Goal: Find specific page/section: Find specific page/section

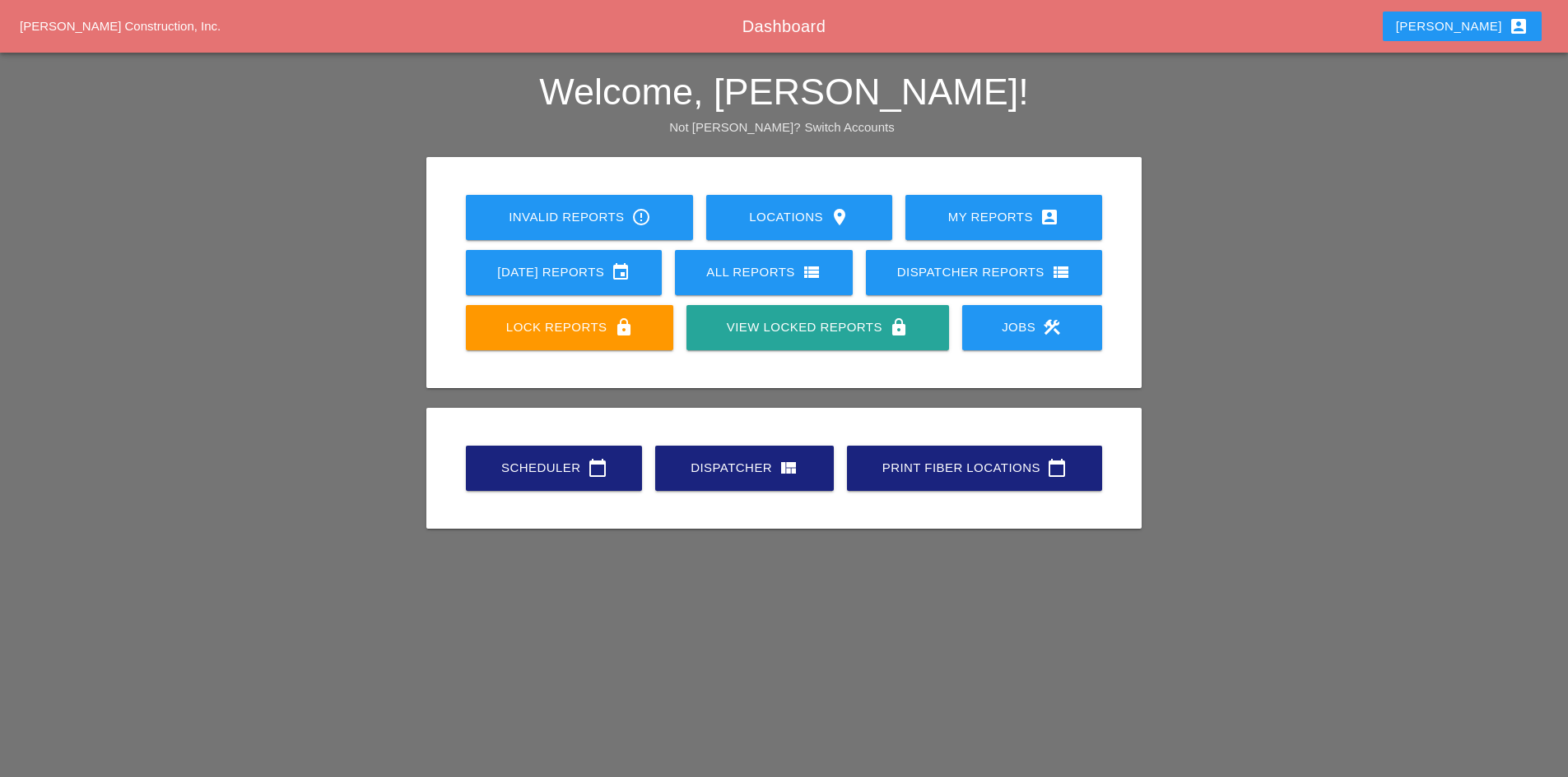
click at [552, 456] on link "Scheduler calendar_today" at bounding box center [553, 468] width 176 height 45
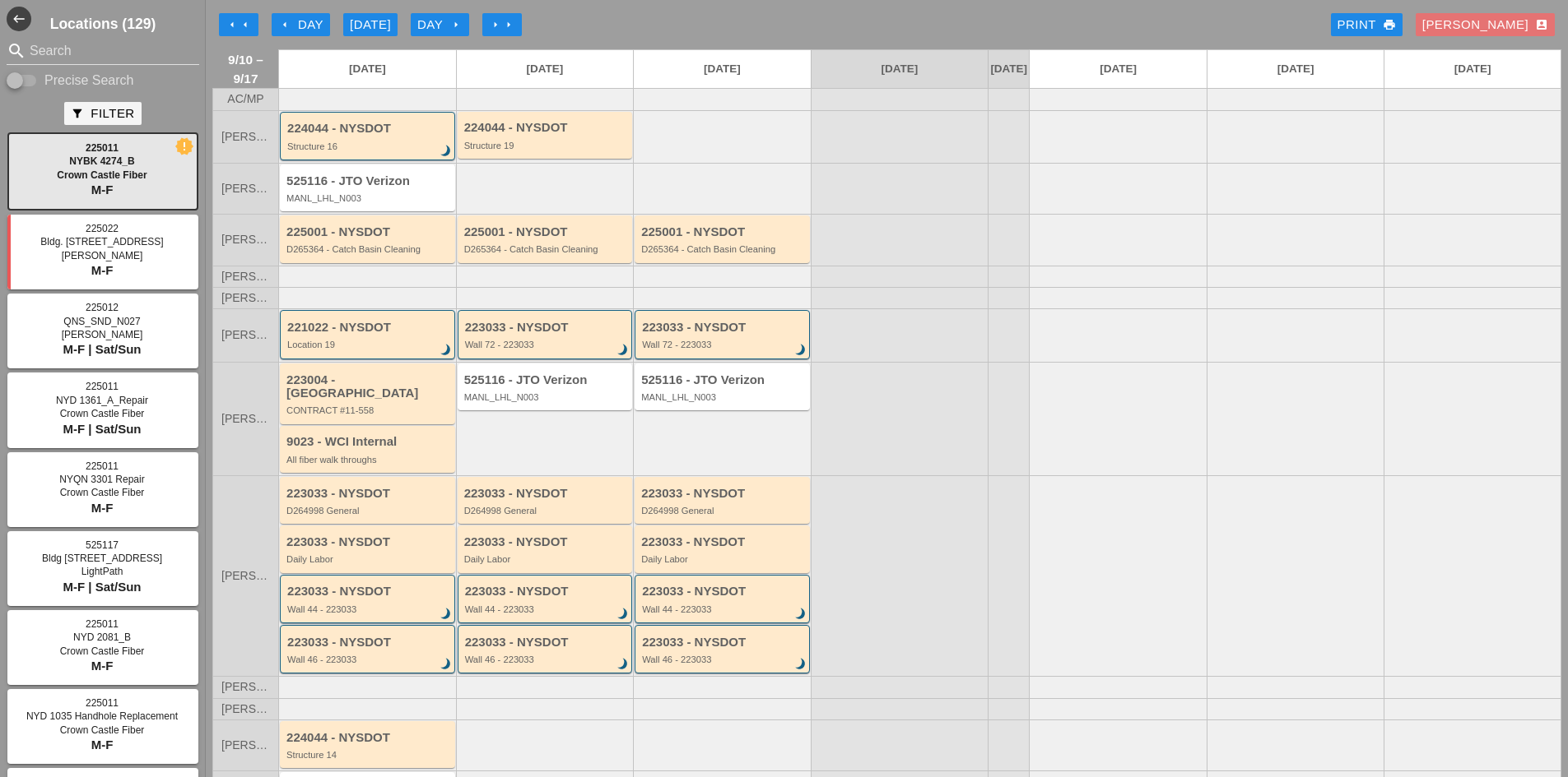
click at [271, 12] on div "arrow_left arrow_left arrow_left Day [DATE] Day arrow_right arrow_right arrow_r…" at bounding box center [887, 25] width 1349 height 33
click at [276, 20] on button "arrow_left Day" at bounding box center [300, 25] width 58 height 23
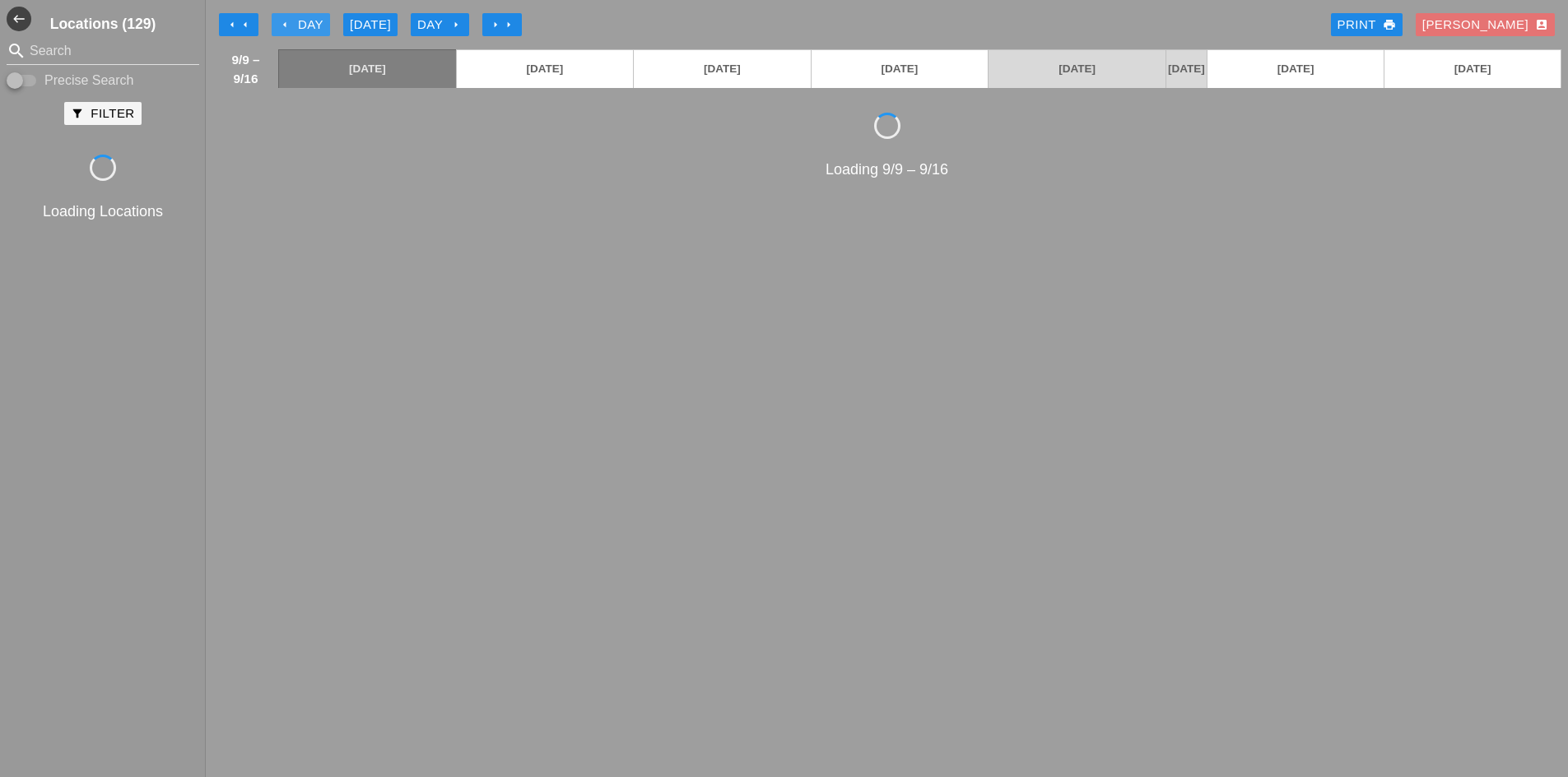
click at [276, 20] on button "arrow_left Day" at bounding box center [300, 25] width 58 height 23
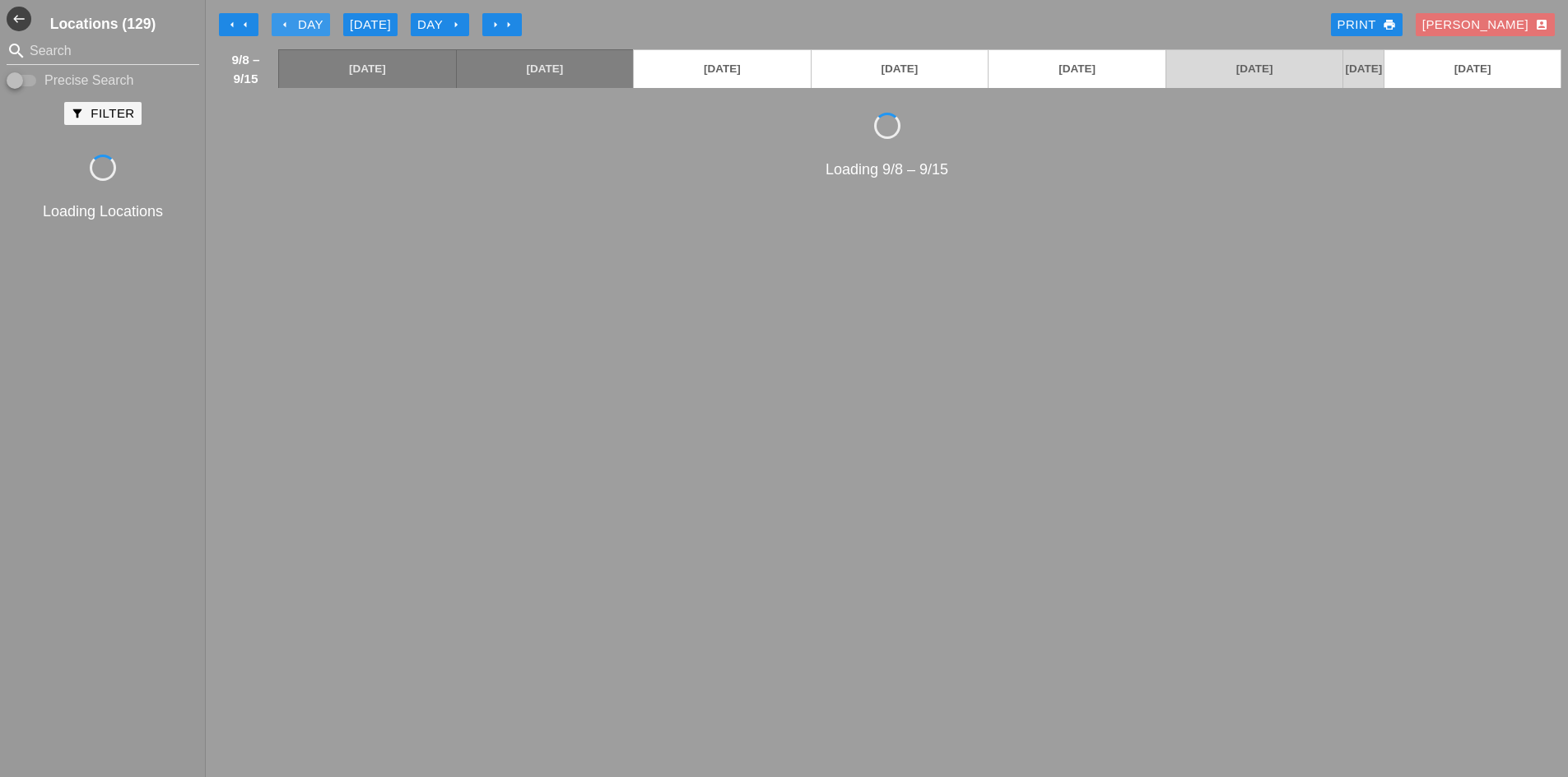
click at [276, 20] on button "arrow_left Day" at bounding box center [300, 25] width 58 height 23
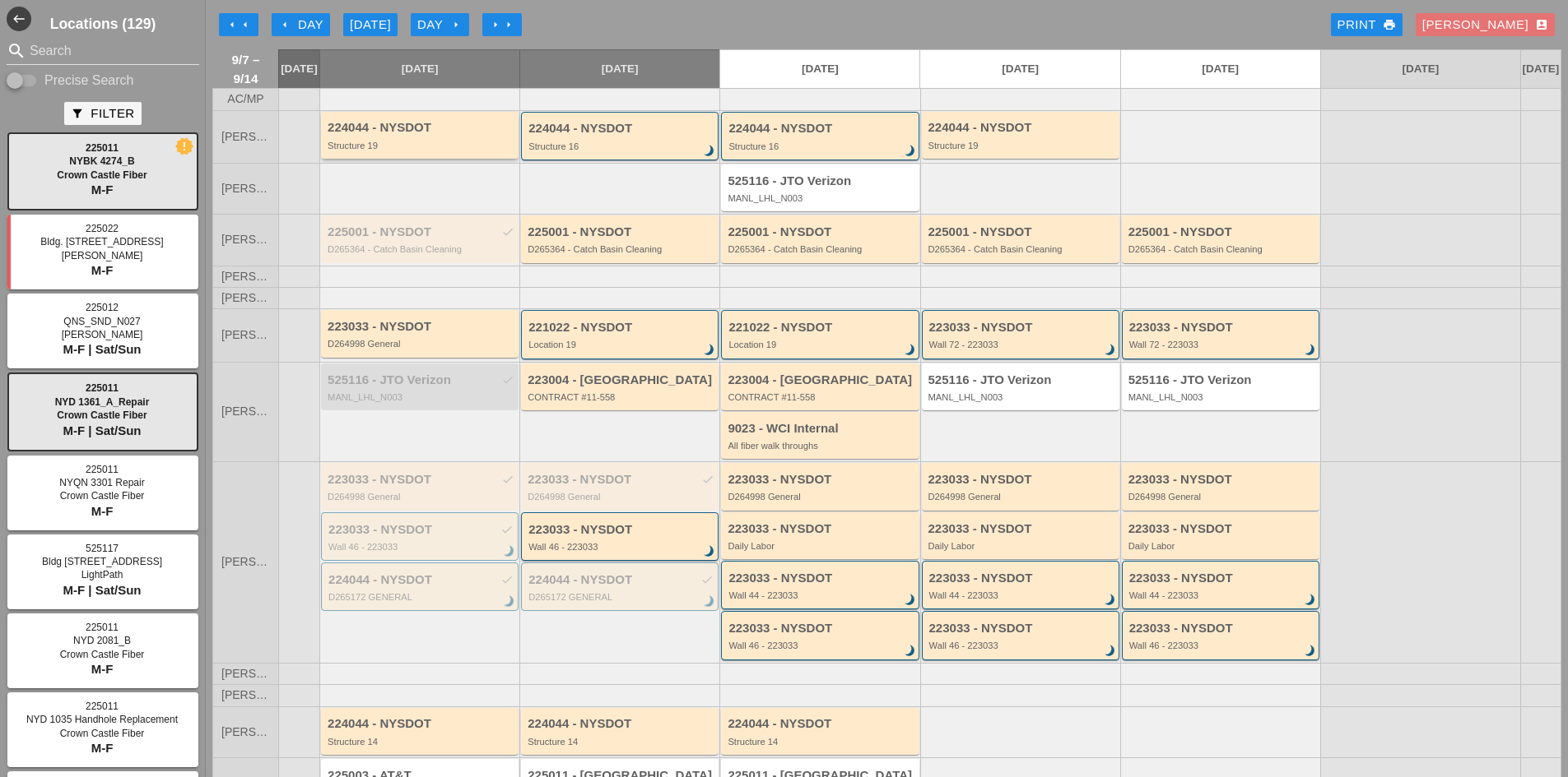
click at [434, 135] on div "224044 - NYSDOT" at bounding box center [421, 128] width 187 height 14
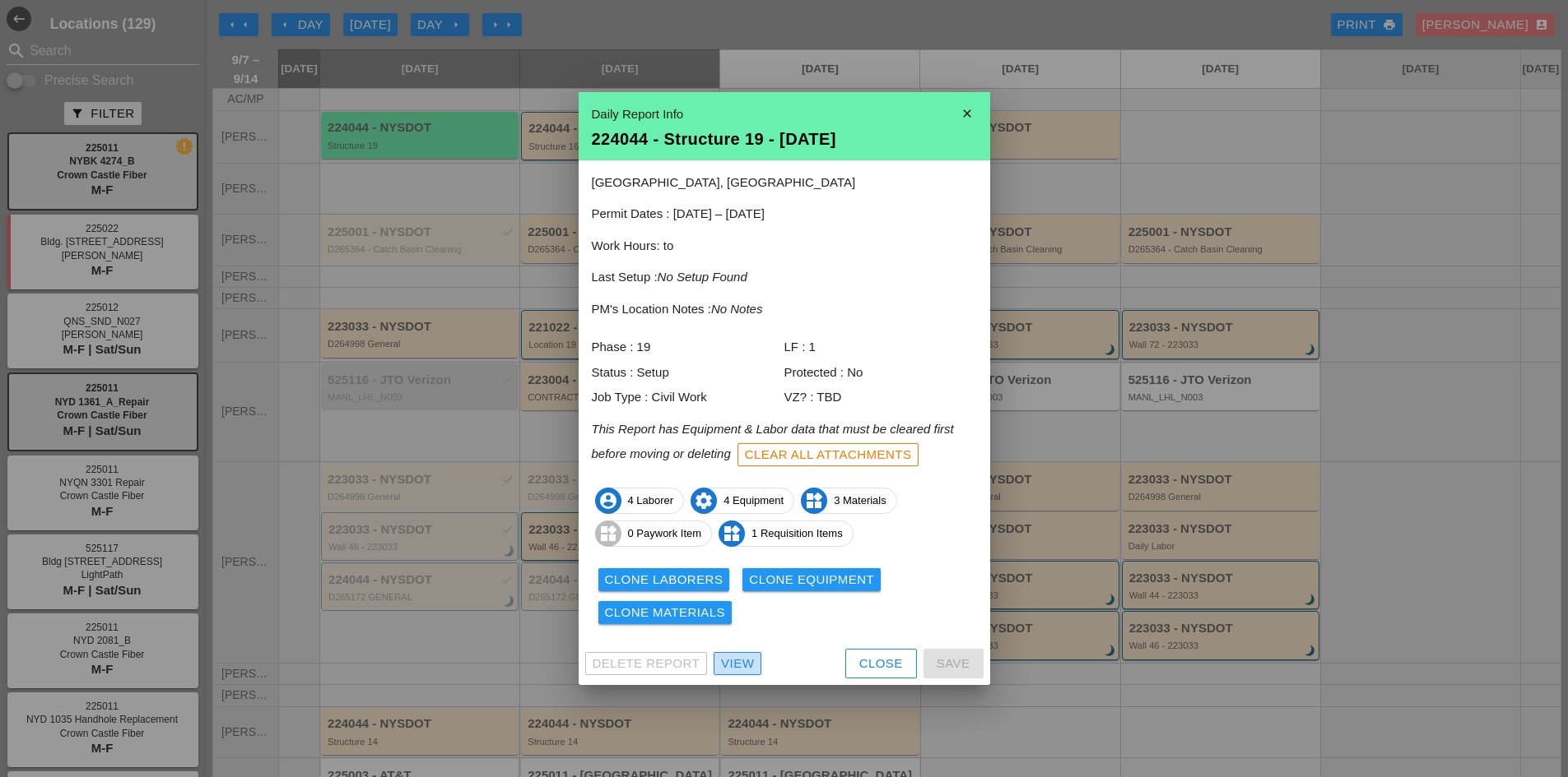
click at [721, 659] on div "View" at bounding box center [737, 665] width 33 height 19
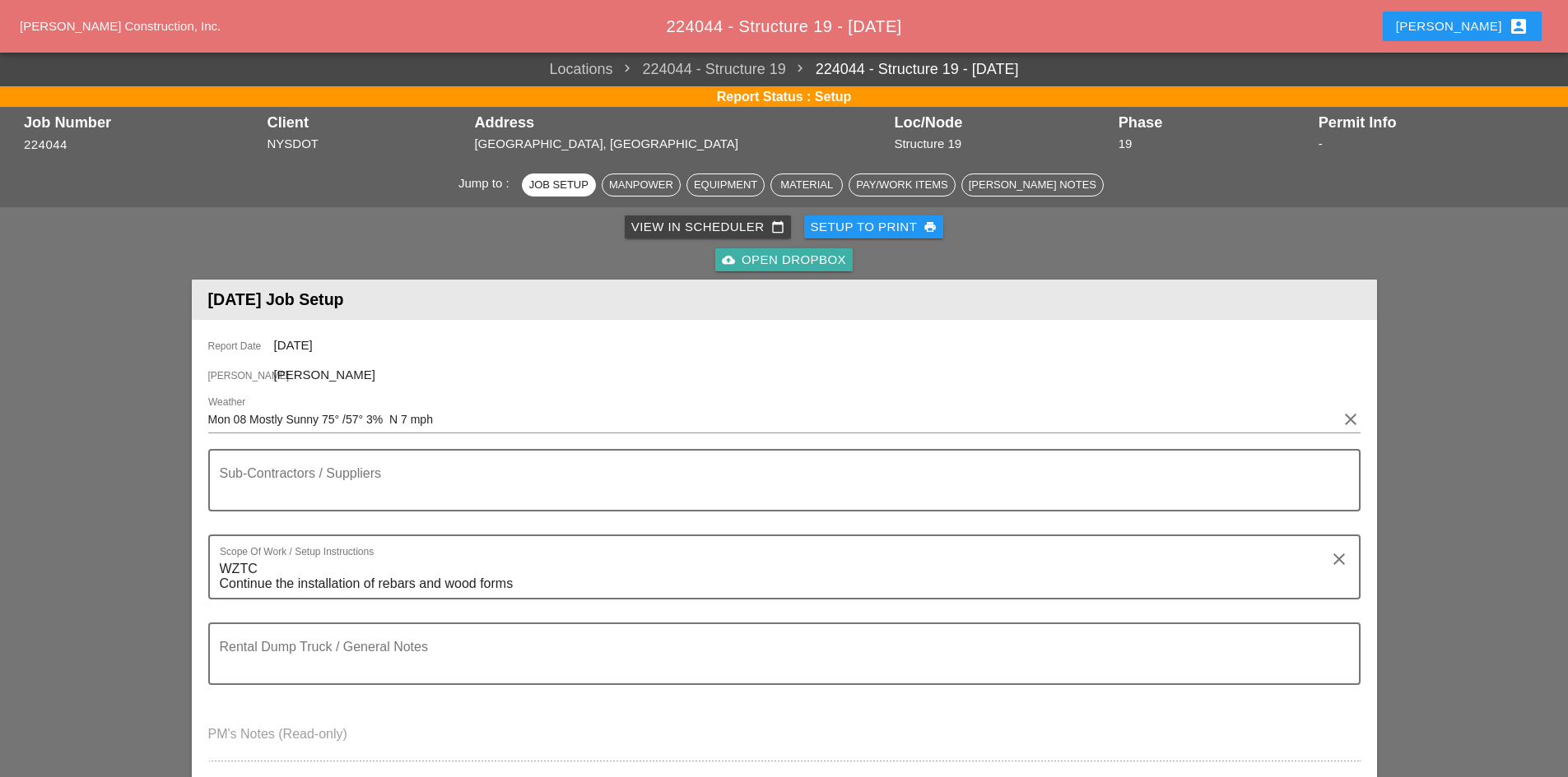
click at [815, 260] on div "cloud_upload Open Dropbox" at bounding box center [784, 260] width 124 height 19
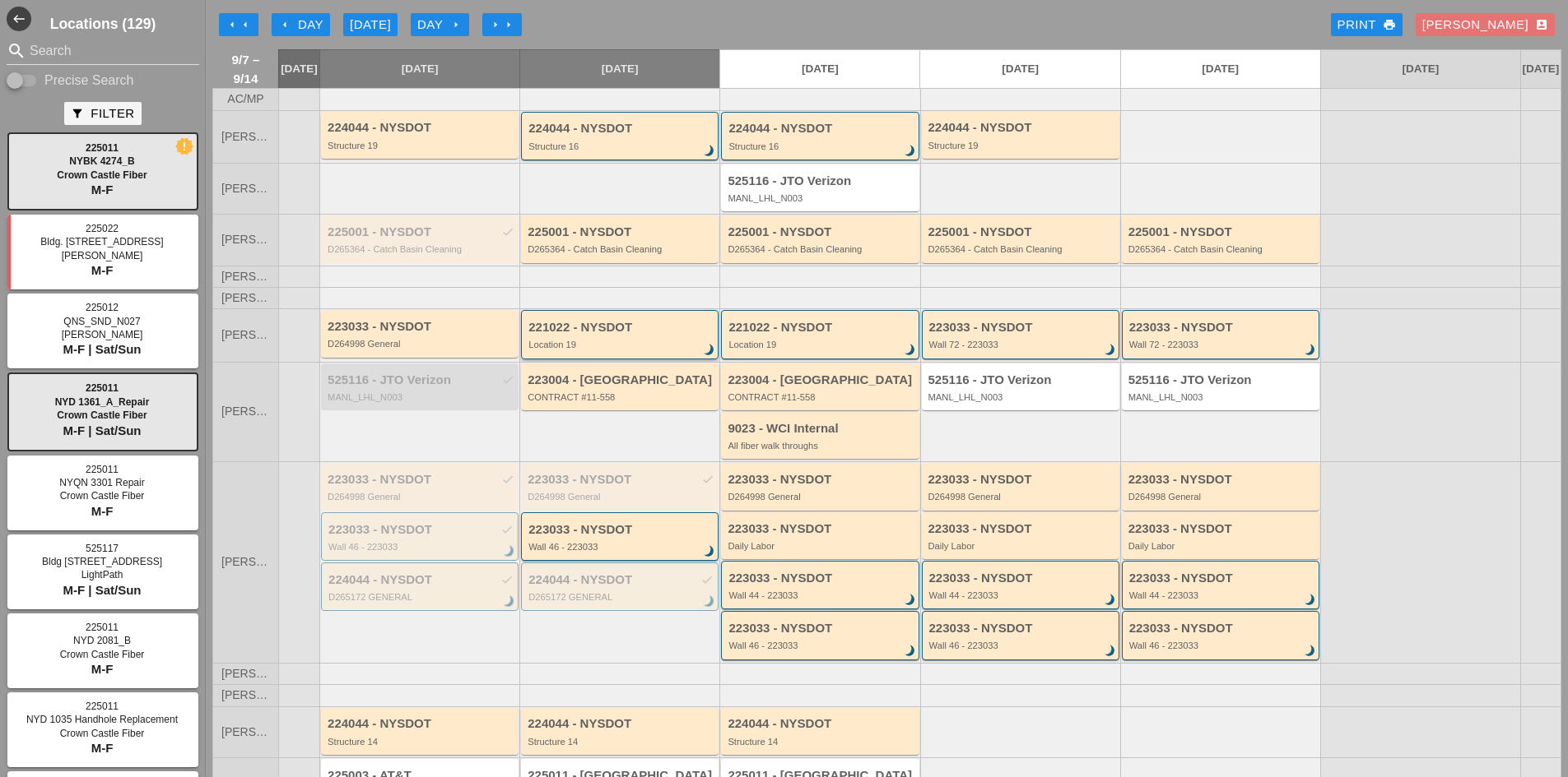
click at [597, 350] on div "Location 19" at bounding box center [621, 344] width 185 height 10
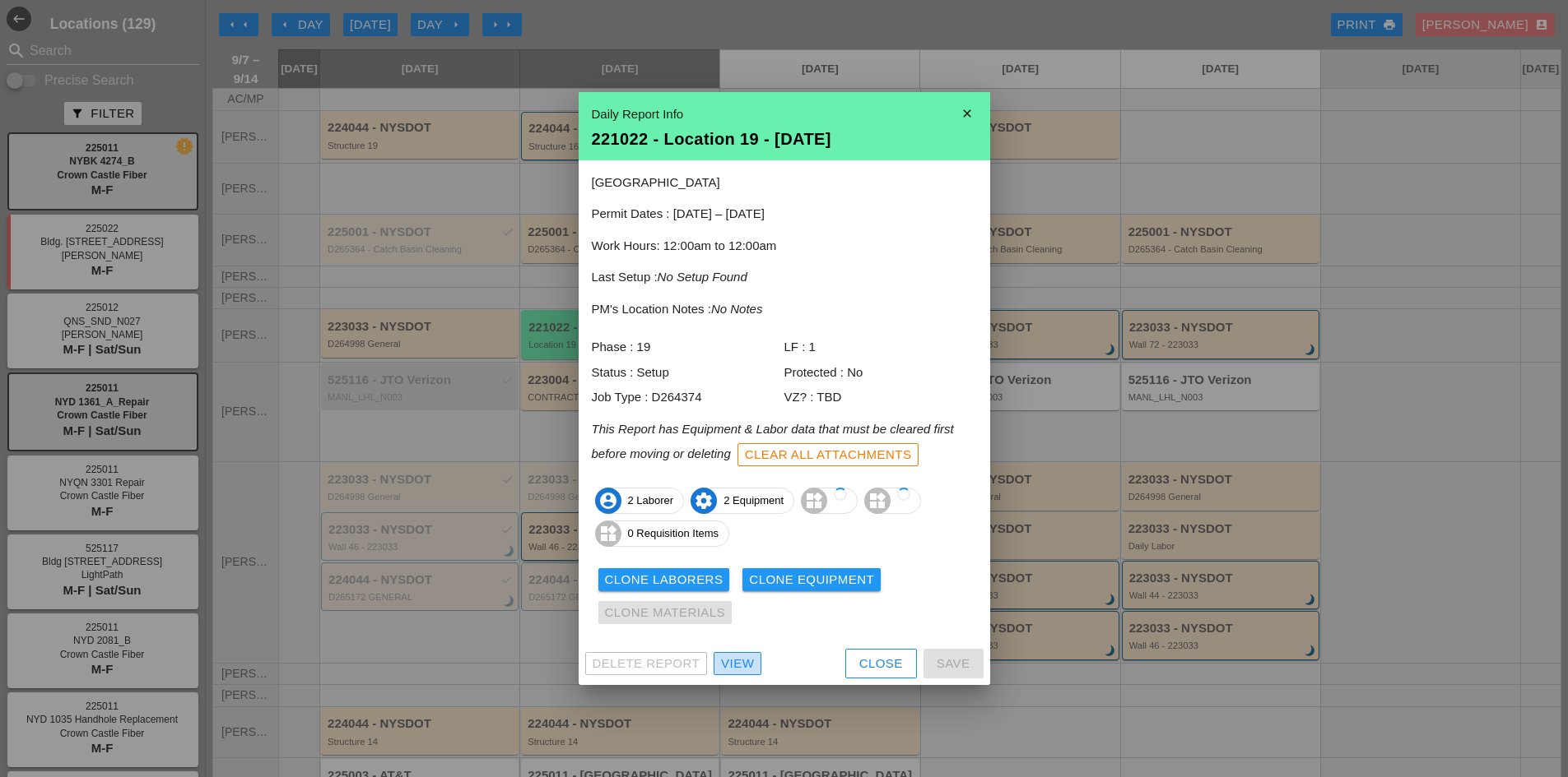
click at [741, 669] on div "View" at bounding box center [737, 665] width 33 height 19
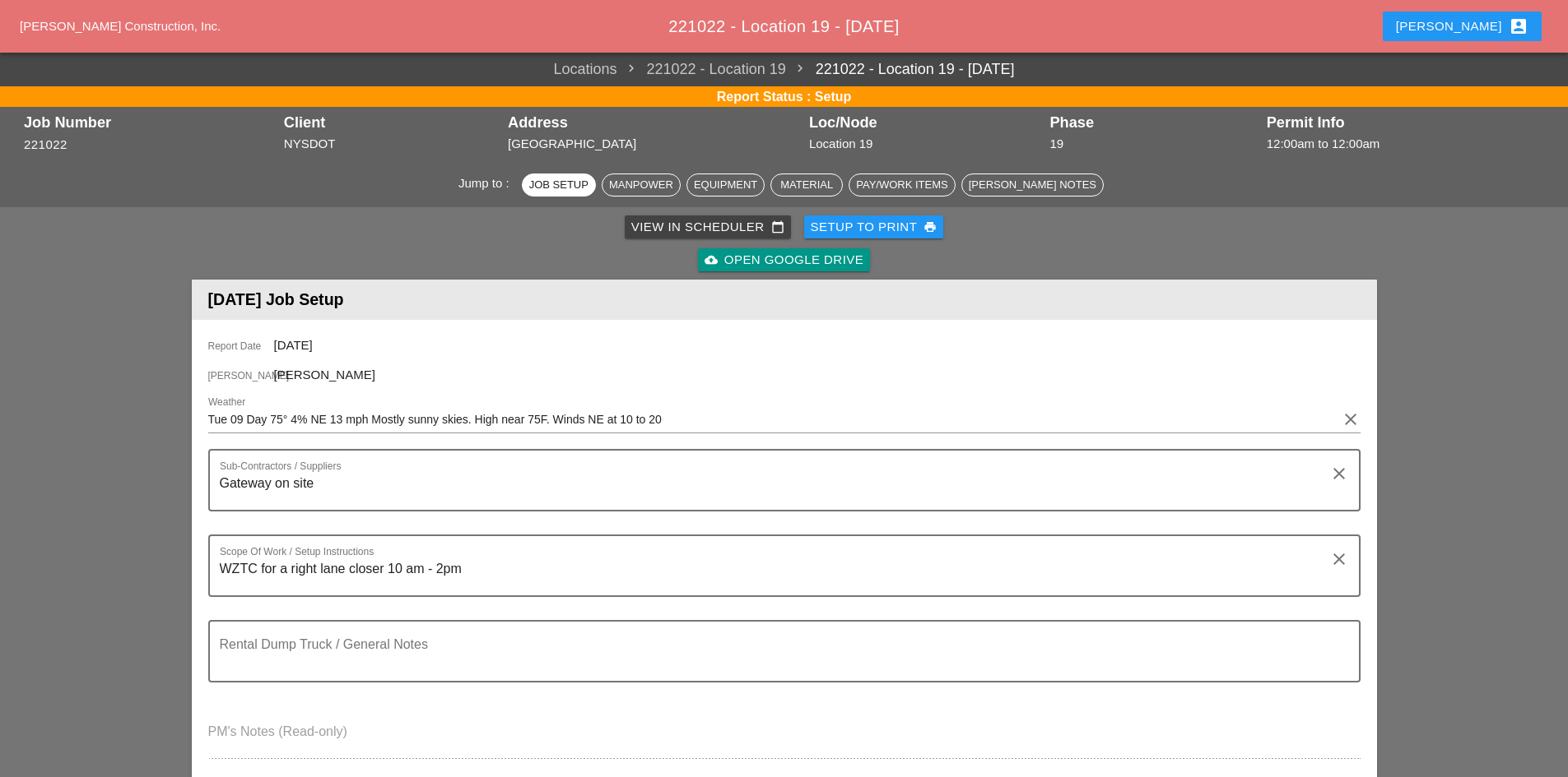
click at [818, 249] on link "cloud_upload Open Google Drive" at bounding box center [784, 260] width 172 height 23
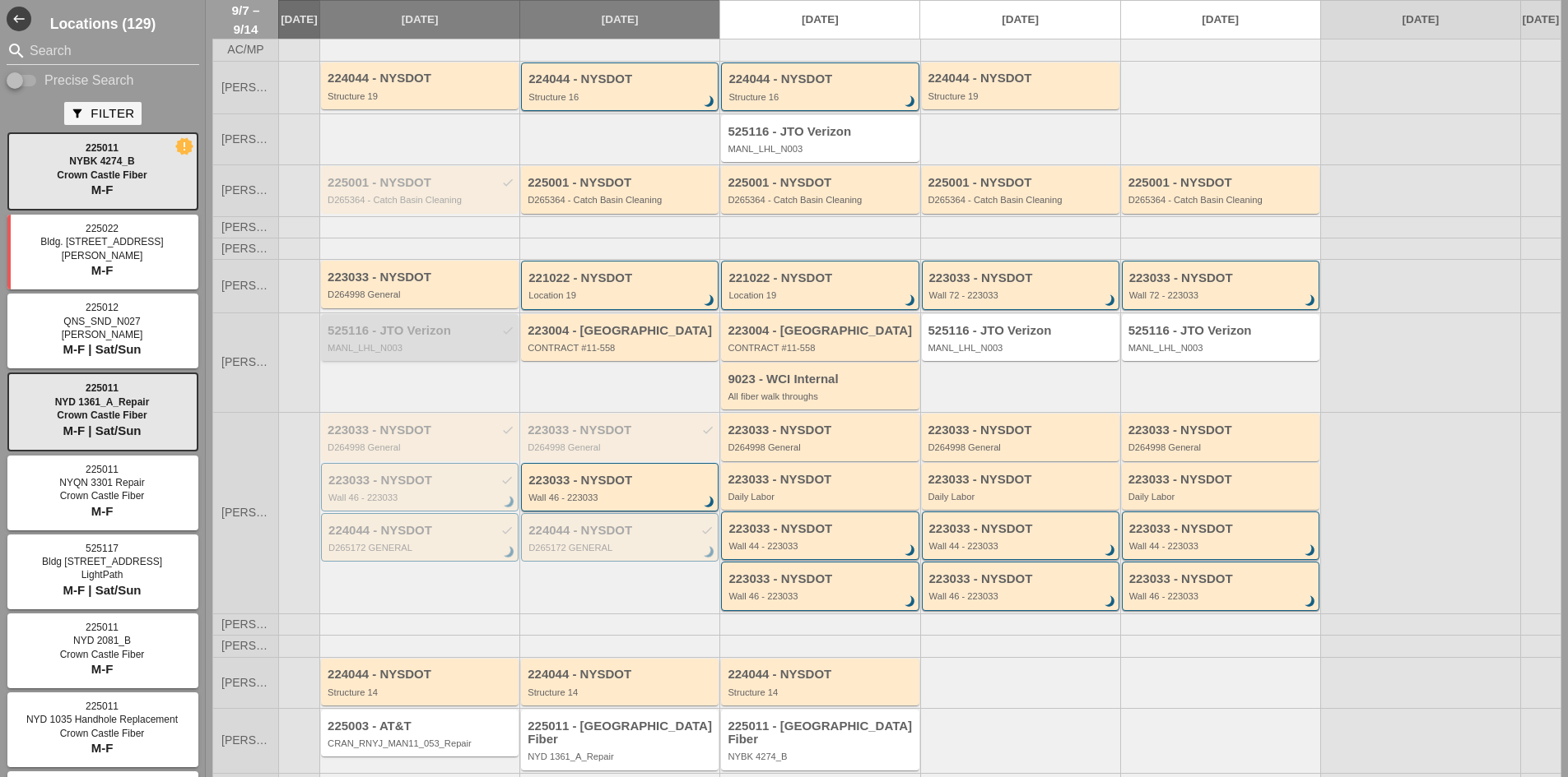
scroll to position [99, 0]
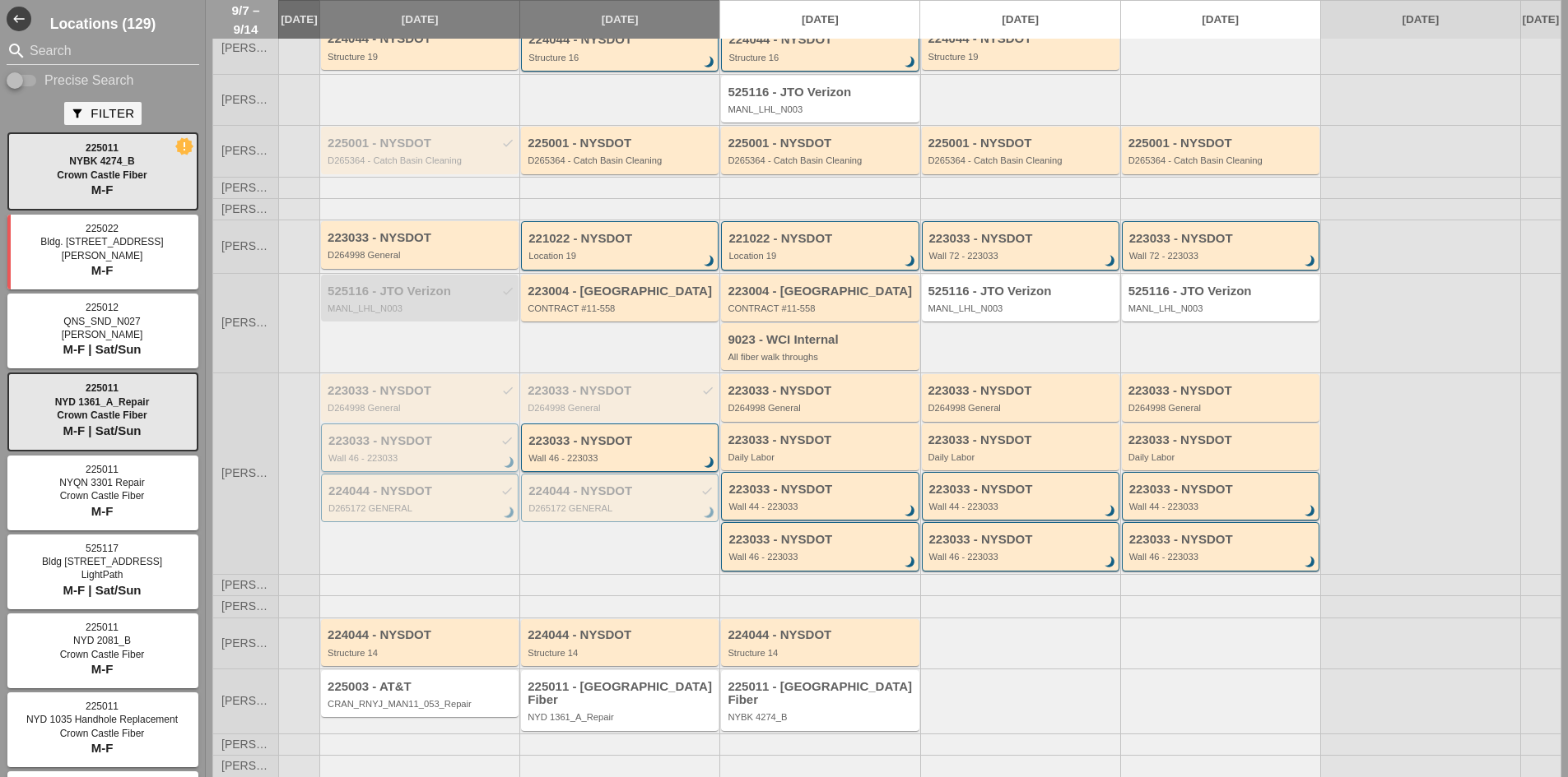
click at [434, 453] on div "223033 - NYSDOT check Wall 46 - 223033 brightness_3" at bounding box center [421, 449] width 185 height 30
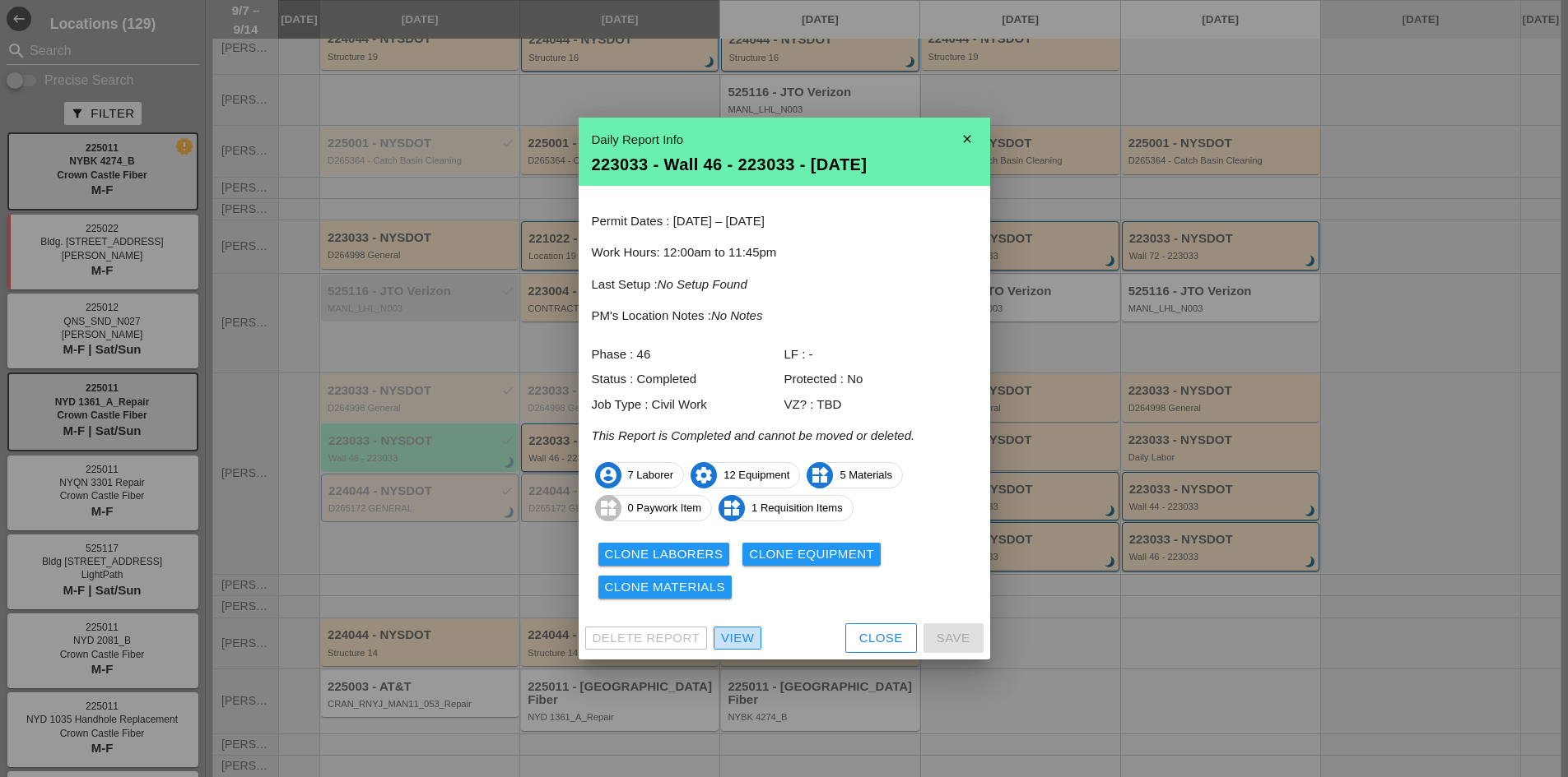
click at [748, 636] on div "View" at bounding box center [737, 639] width 33 height 19
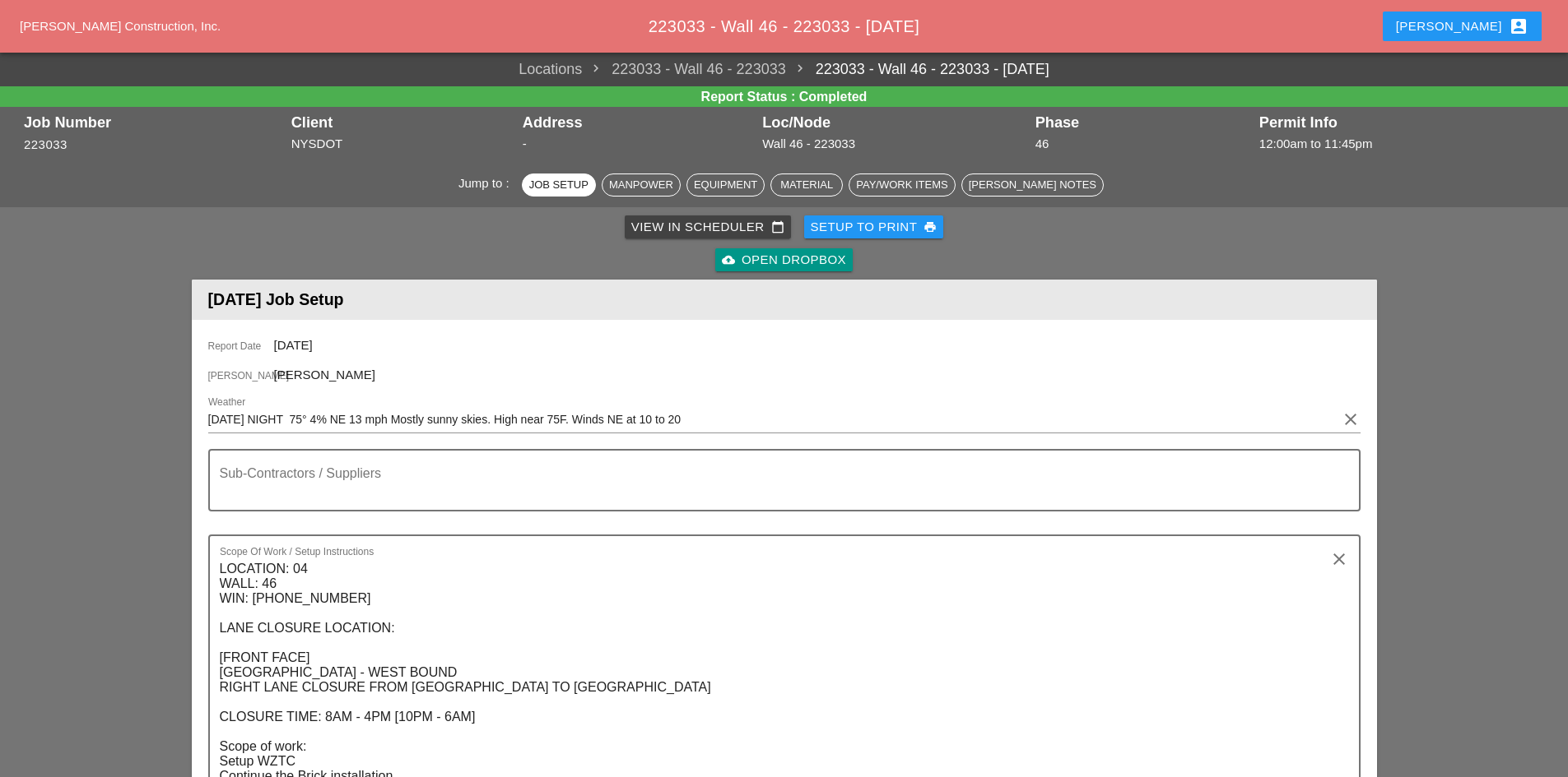
click at [737, 261] on div "cloud_upload Open Dropbox" at bounding box center [784, 260] width 124 height 19
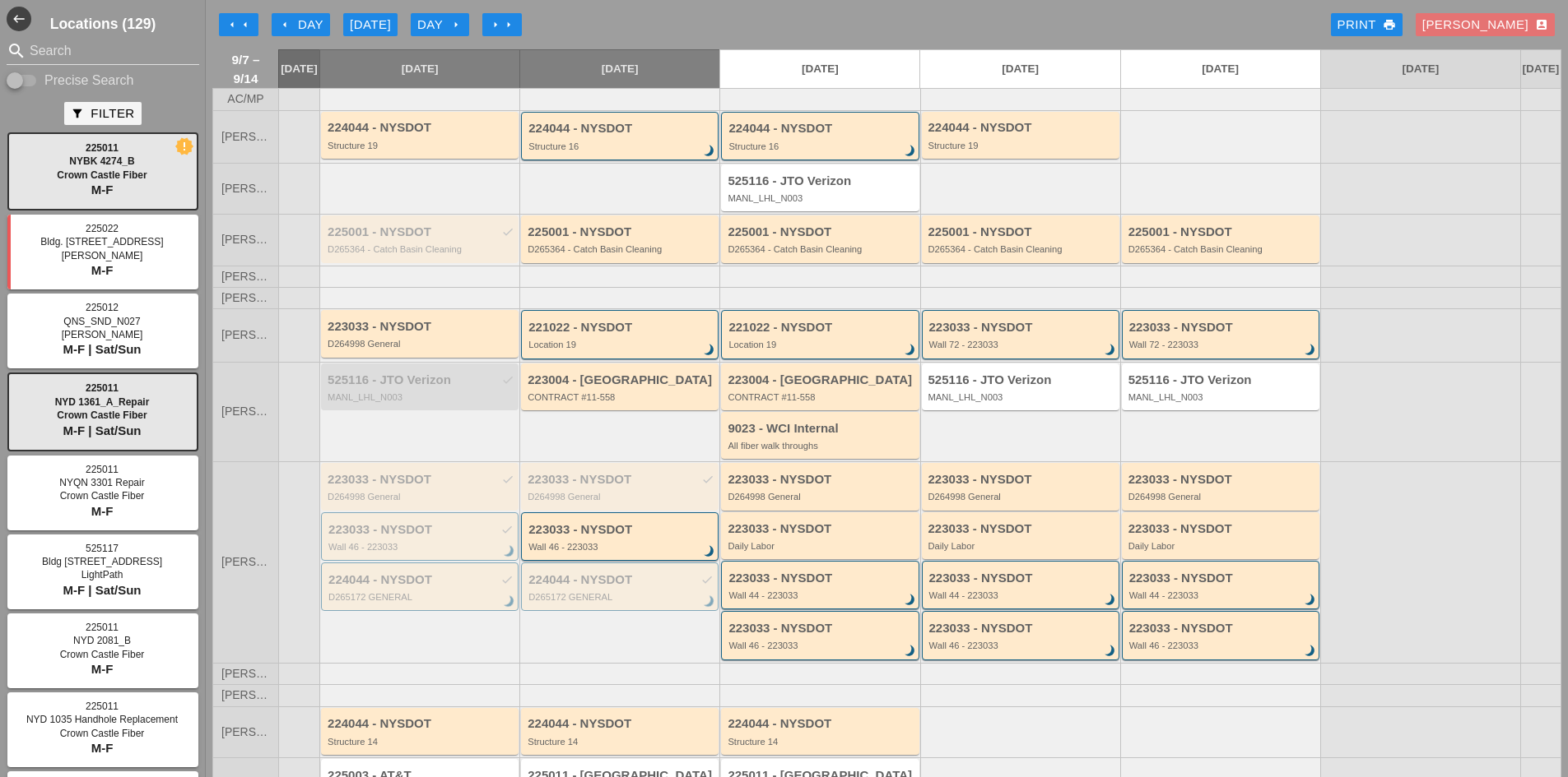
click at [292, 21] on div "arrow_left Day" at bounding box center [300, 25] width 45 height 19
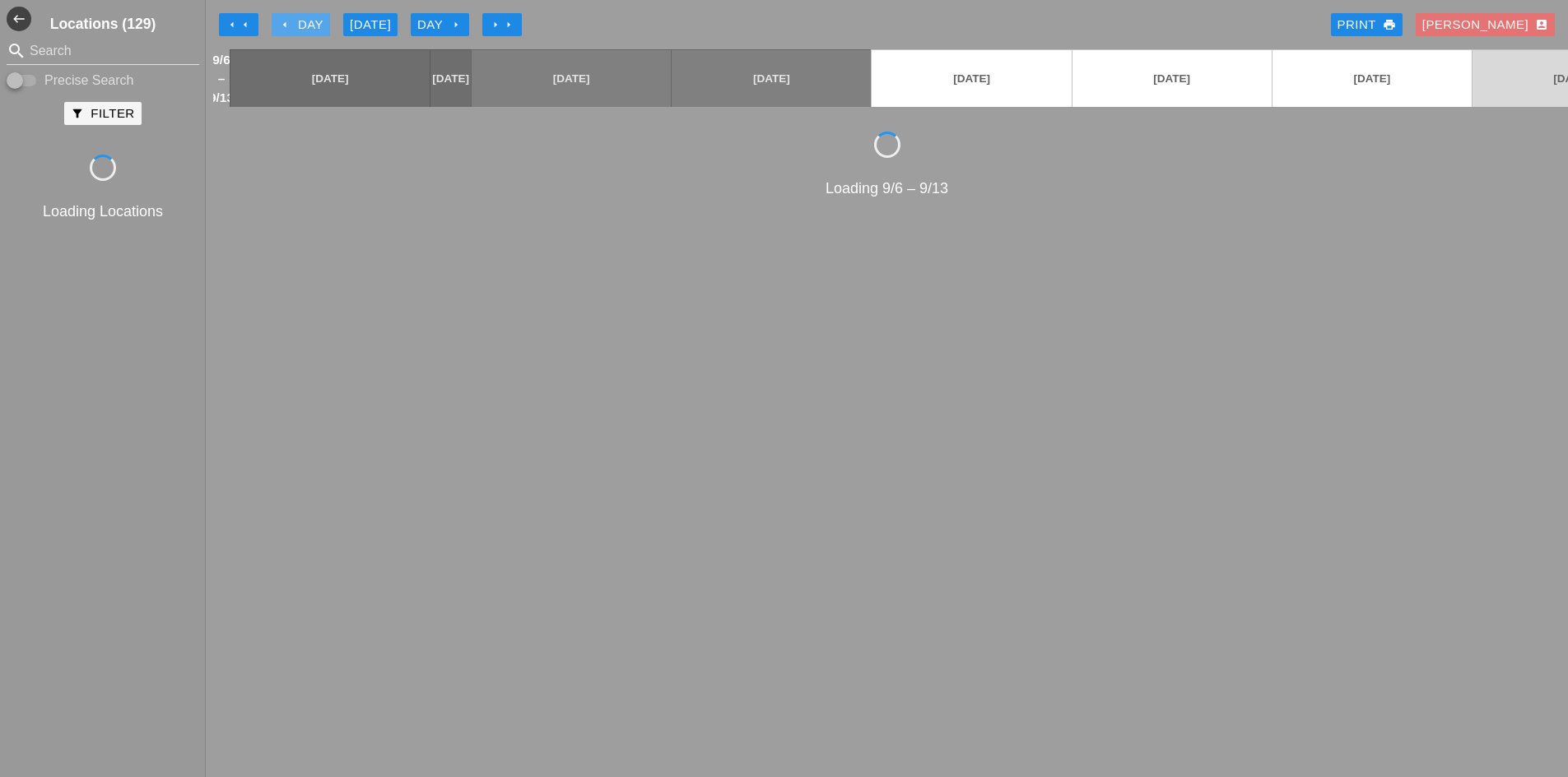
click at [292, 21] on div "arrow_left Day" at bounding box center [300, 25] width 45 height 19
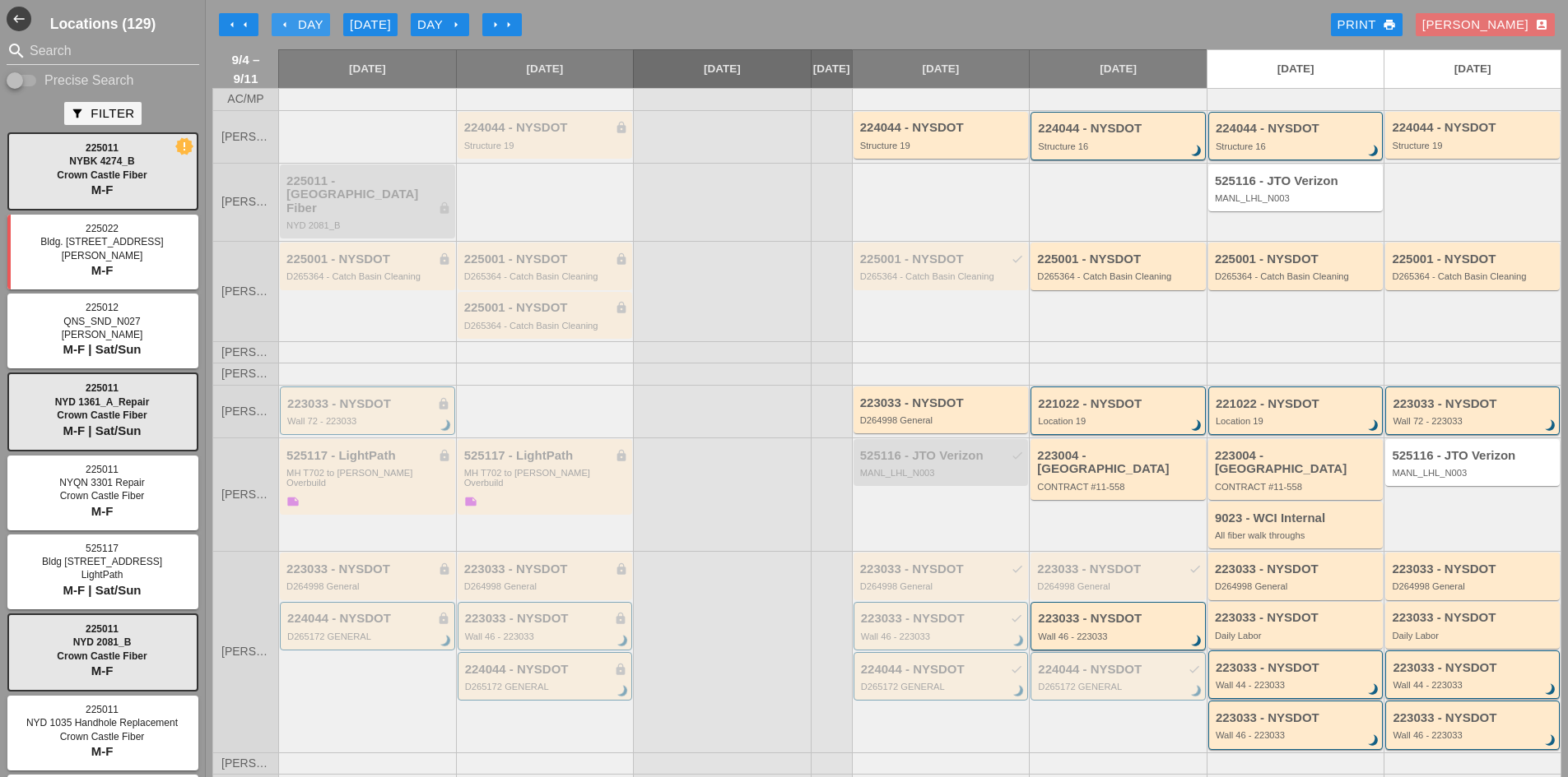
click at [292, 21] on div "arrow_left Day" at bounding box center [300, 25] width 45 height 19
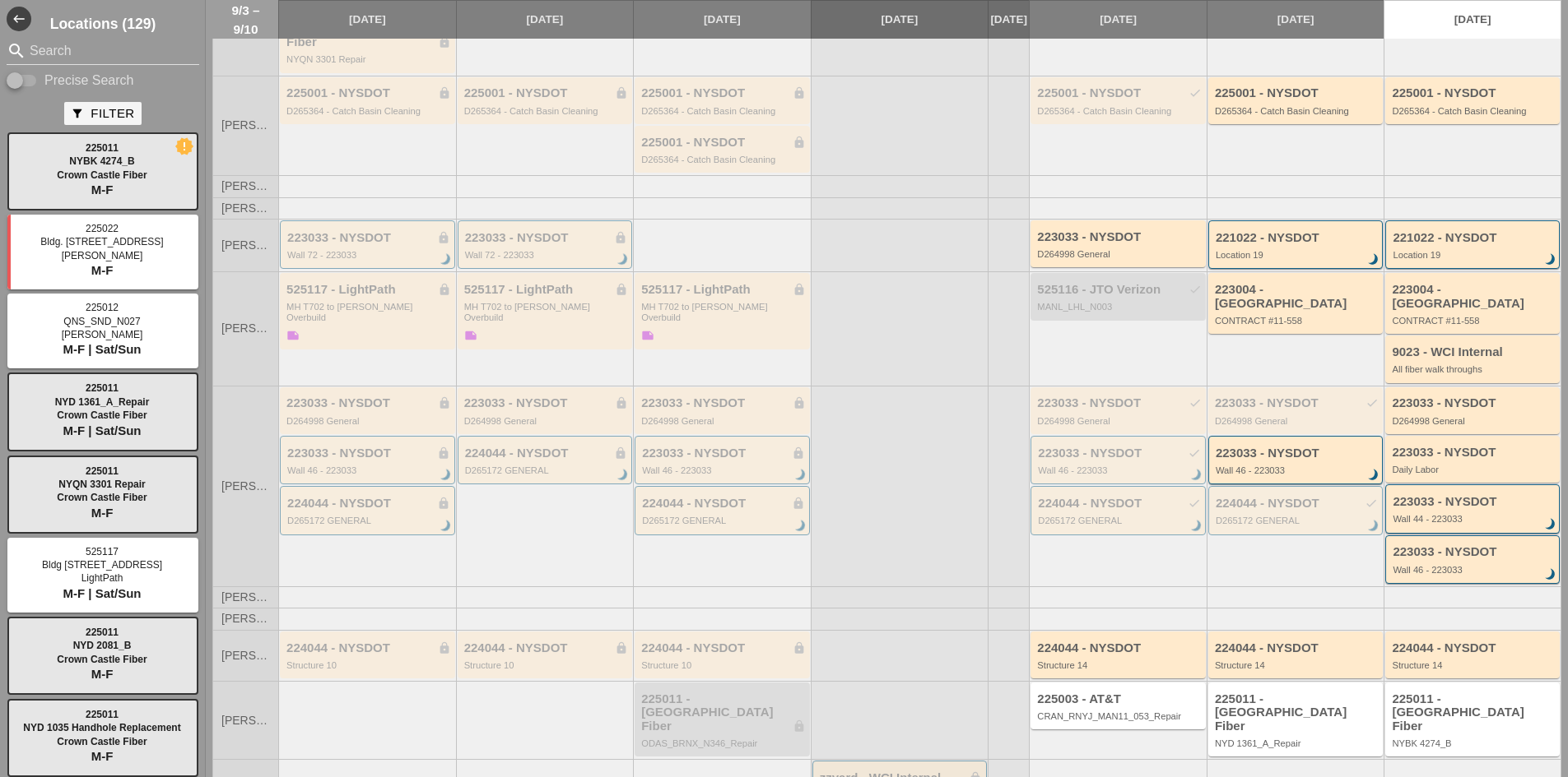
scroll to position [256, 0]
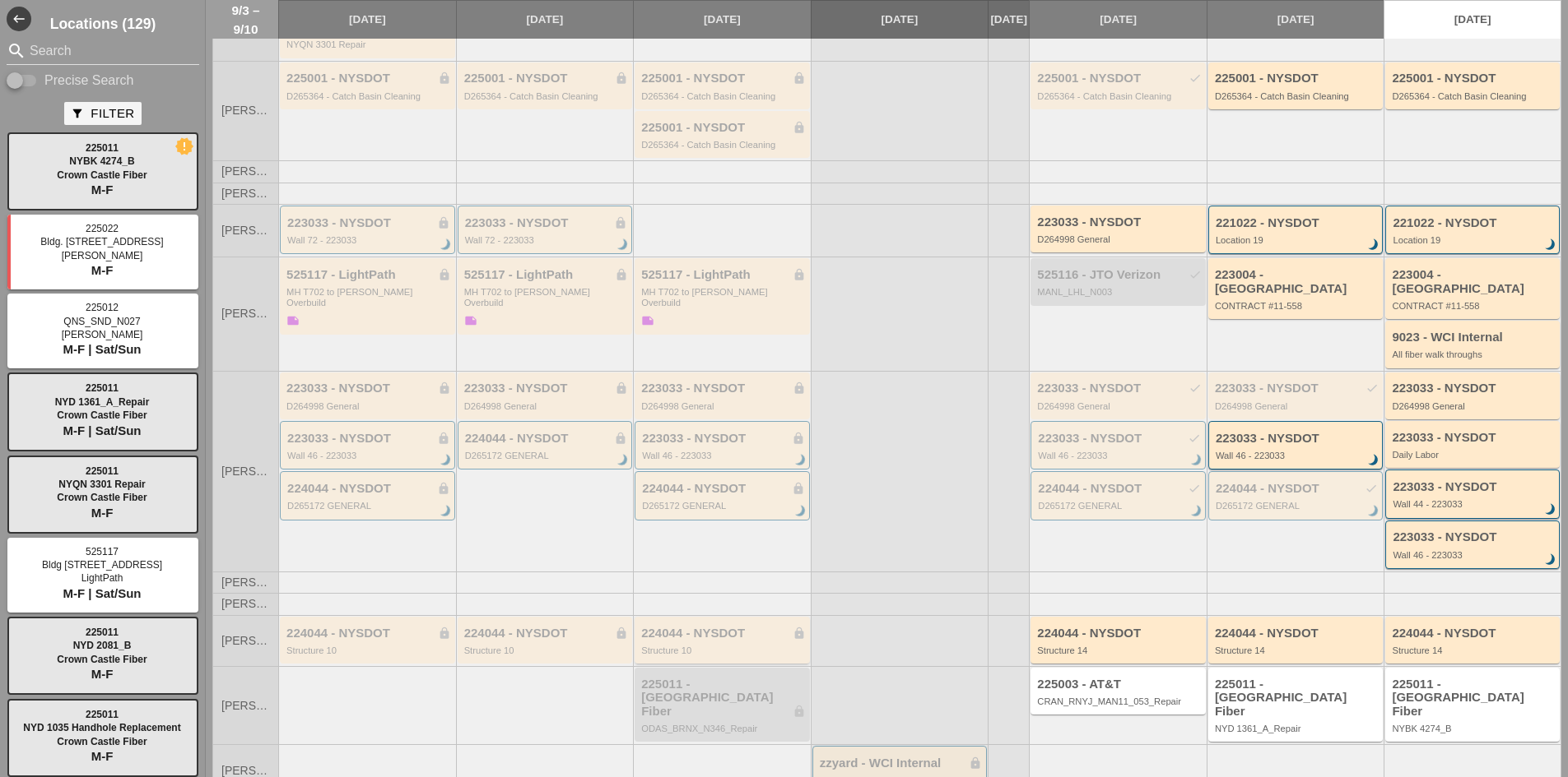
click at [660, 627] on div "224044 - NYSDOT lock" at bounding box center [723, 634] width 165 height 14
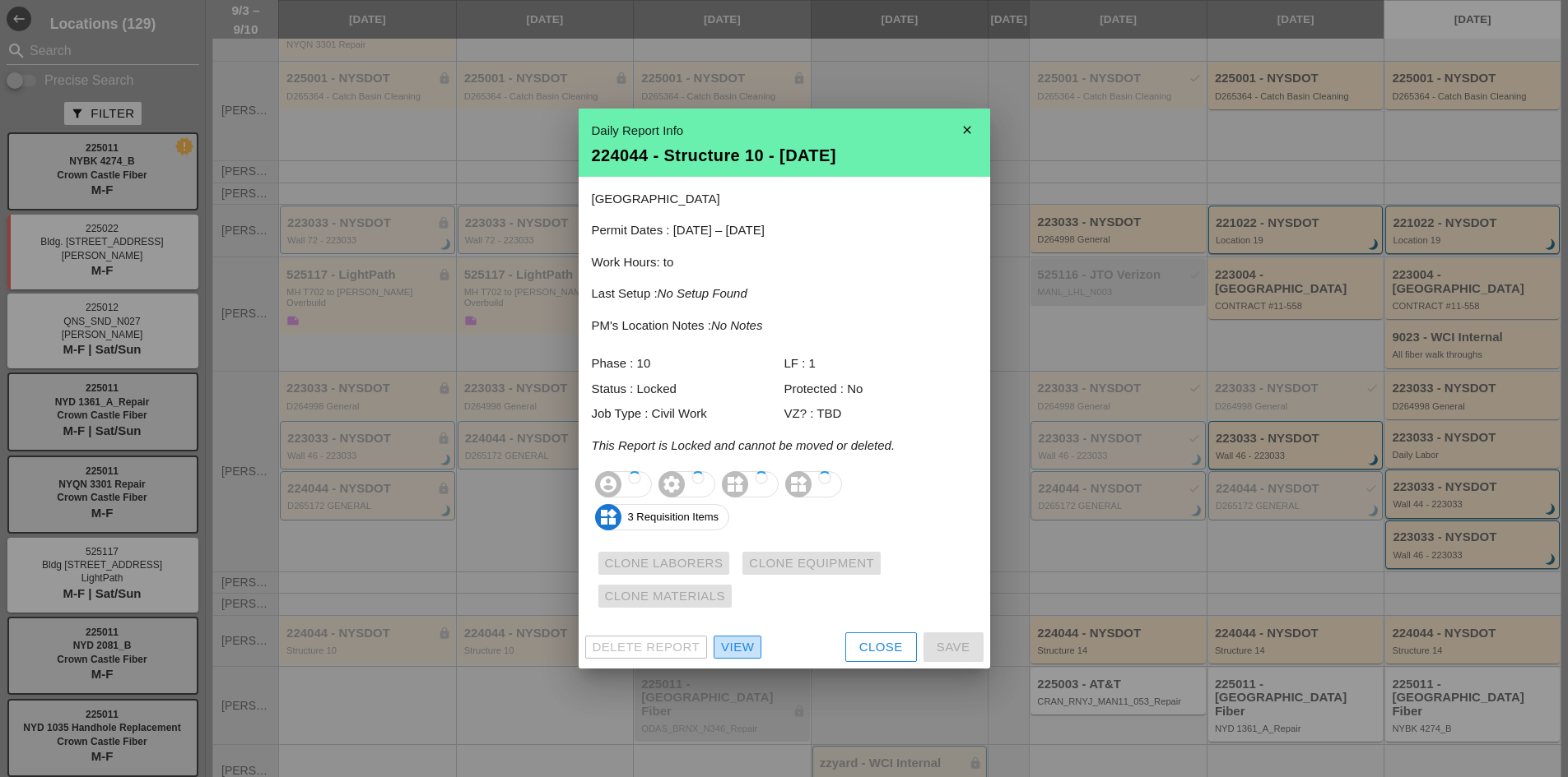
click at [742, 642] on div "View" at bounding box center [737, 648] width 33 height 19
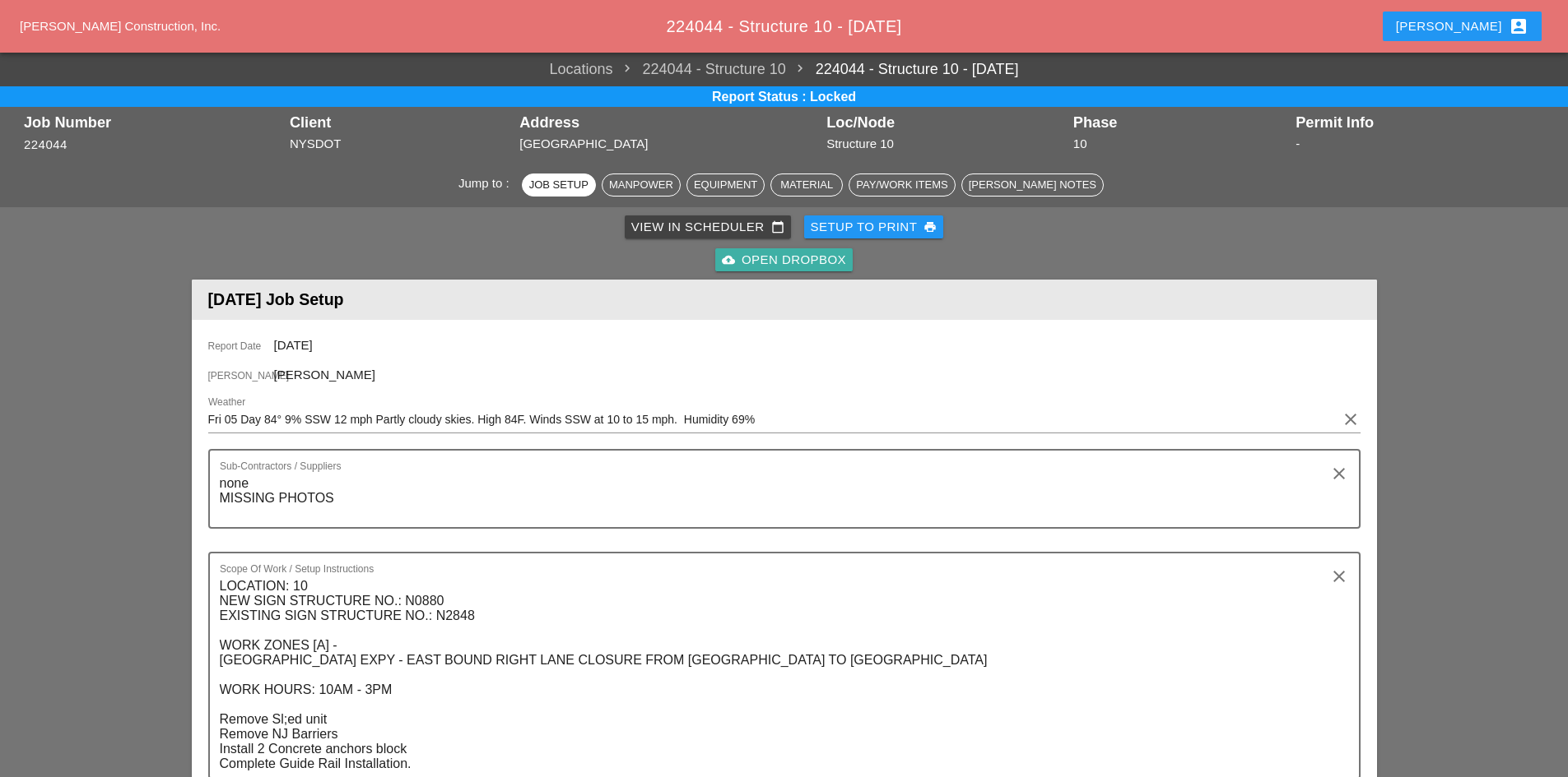
click at [823, 267] on div "cloud_upload Open Dropbox" at bounding box center [784, 260] width 124 height 19
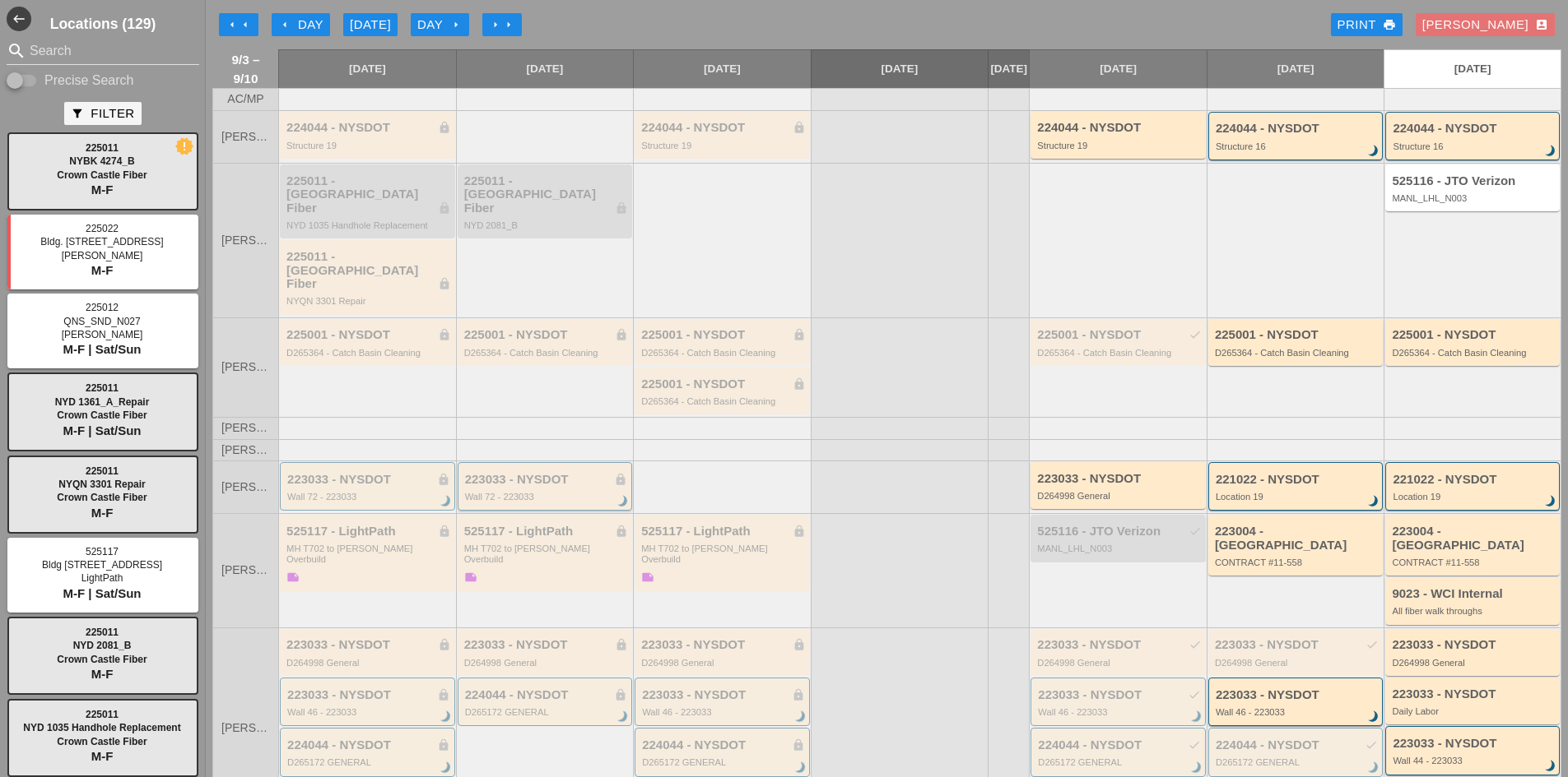
click at [542, 492] on div "Wall 72 - 223033" at bounding box center [547, 497] width 163 height 10
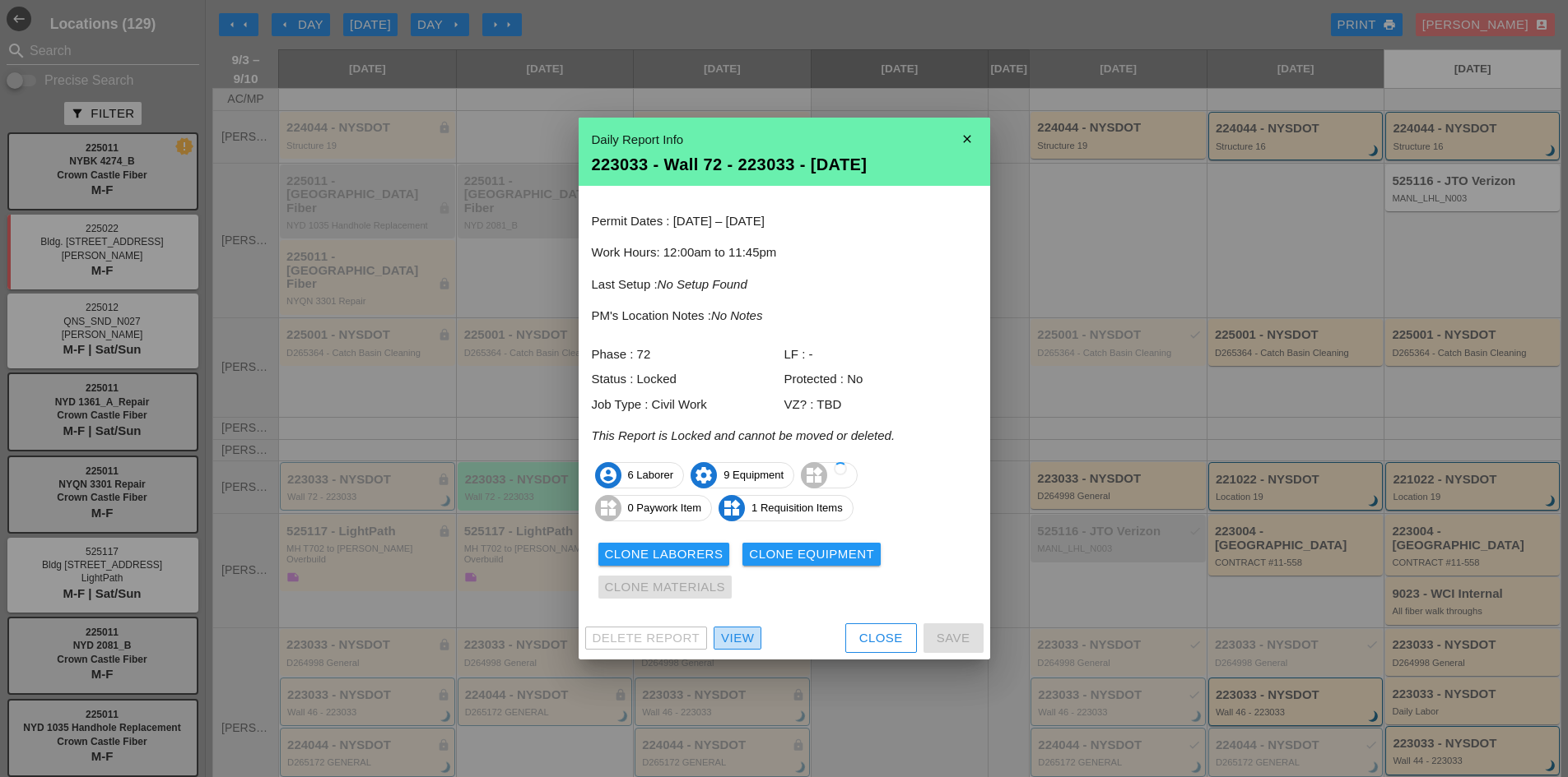
click at [744, 633] on div "View" at bounding box center [737, 639] width 33 height 19
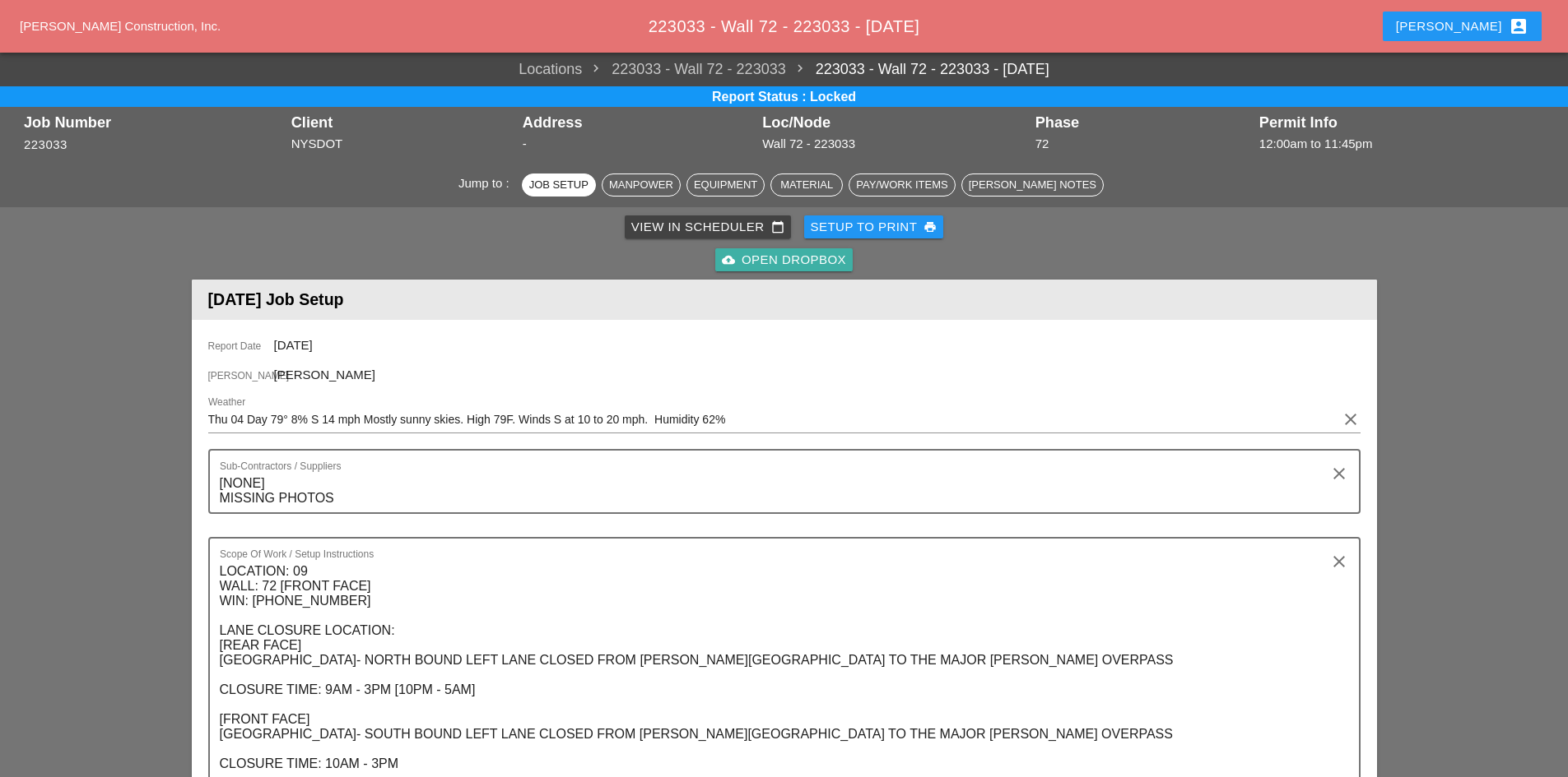
click at [778, 265] on div "cloud_upload Open Dropbox" at bounding box center [784, 260] width 124 height 19
